Goal: Task Accomplishment & Management: Manage account settings

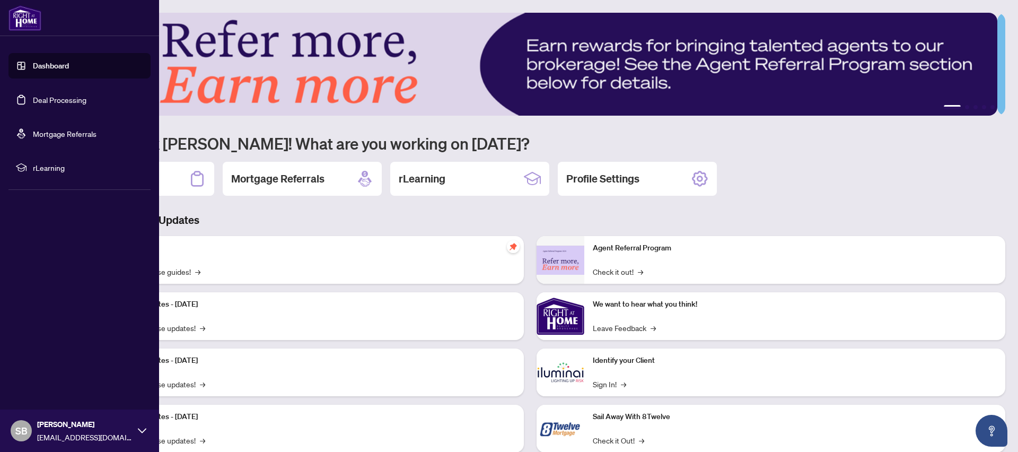
click at [41, 102] on link "Deal Processing" at bounding box center [60, 100] width 54 height 10
